Goal: Task Accomplishment & Management: Use online tool/utility

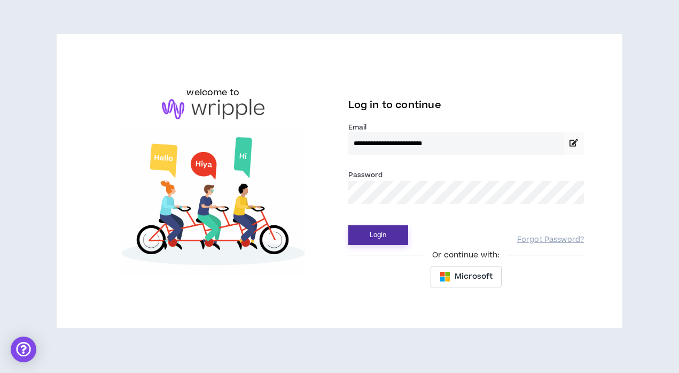
click at [389, 236] on button "Login" at bounding box center [378, 235] width 60 height 20
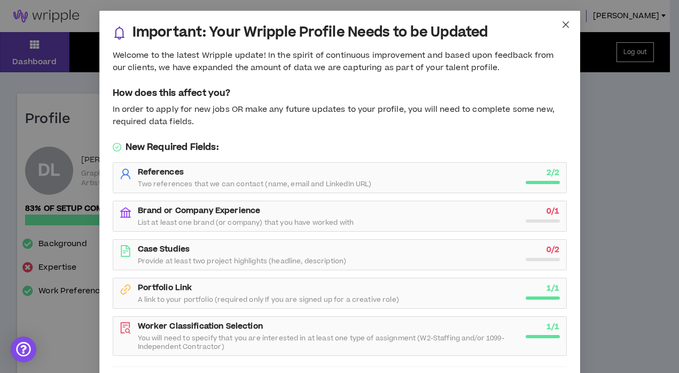
click at [562, 24] on icon "close" at bounding box center [566, 24] width 9 height 9
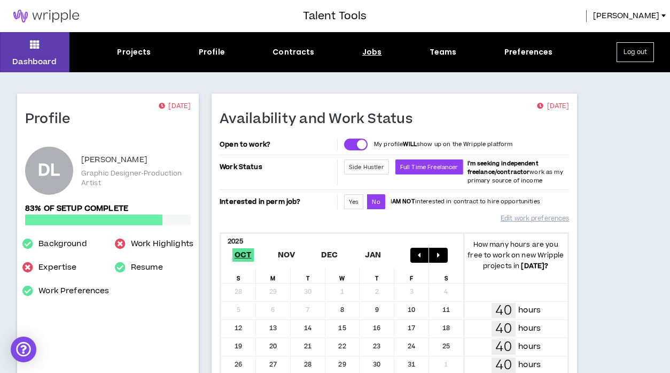
click at [363, 48] on div "Jobs" at bounding box center [372, 51] width 20 height 11
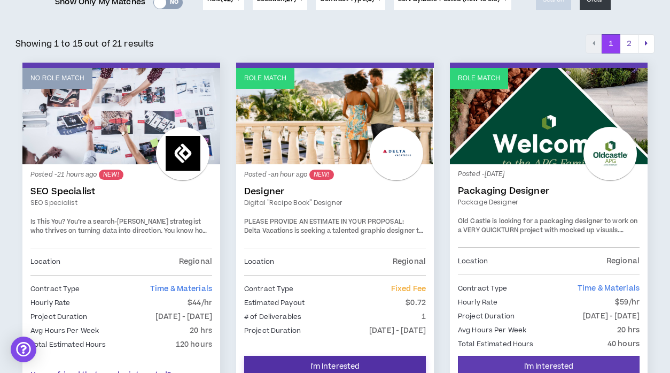
scroll to position [214, 0]
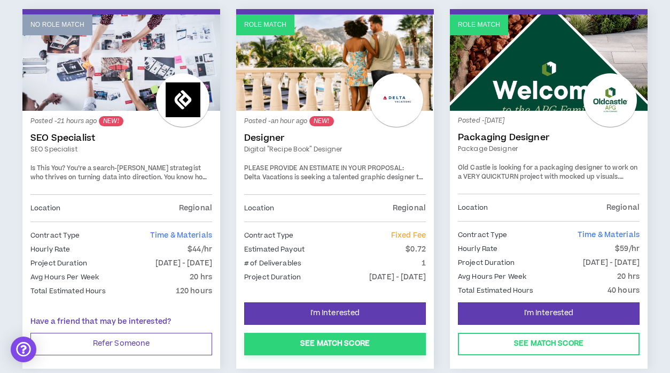
click at [340, 343] on button "See Match Score" at bounding box center [335, 343] width 182 height 22
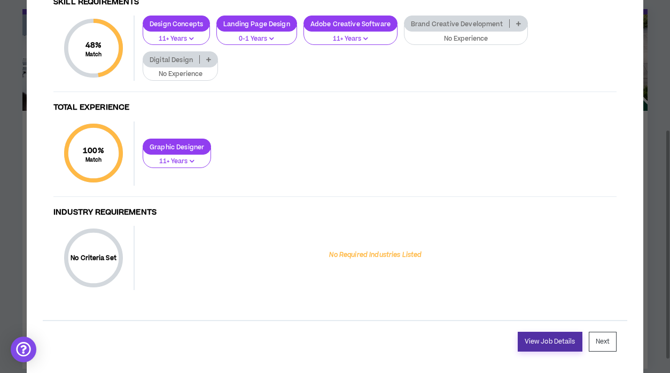
click at [555, 336] on link "View Job Details" at bounding box center [550, 341] width 65 height 20
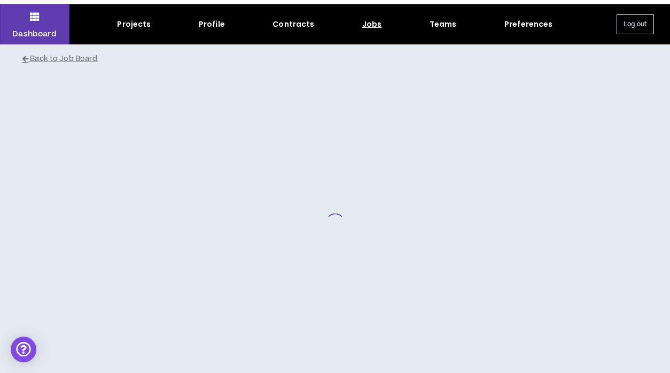
scroll to position [43, 0]
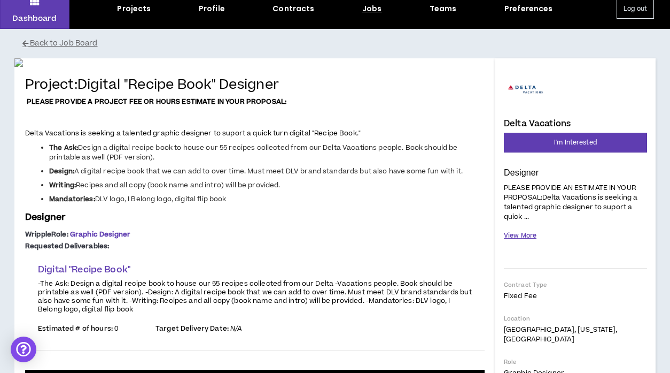
click at [523, 234] on button "View More" at bounding box center [520, 235] width 33 height 19
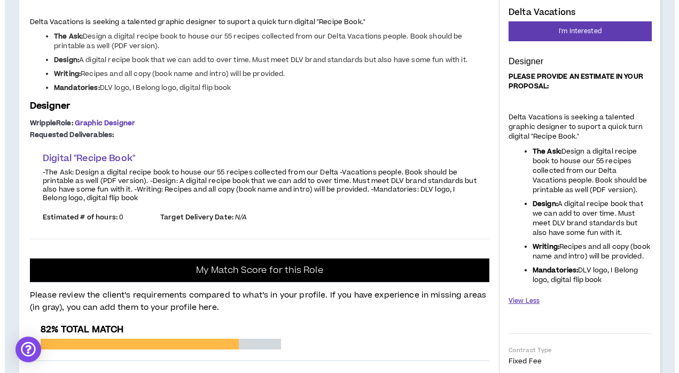
scroll to position [0, 0]
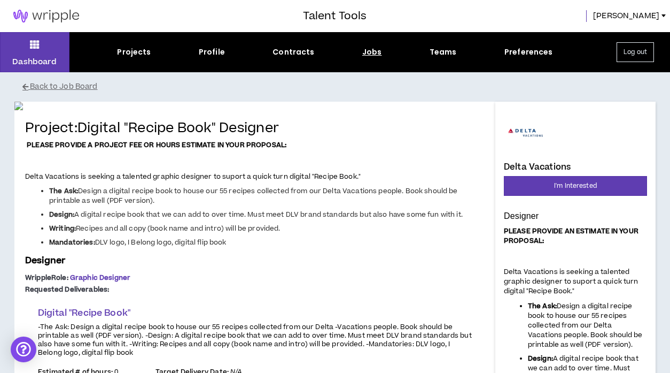
click at [650, 59] on button "Log out" at bounding box center [635, 52] width 37 height 20
